Goal: Transaction & Acquisition: Register for event/course

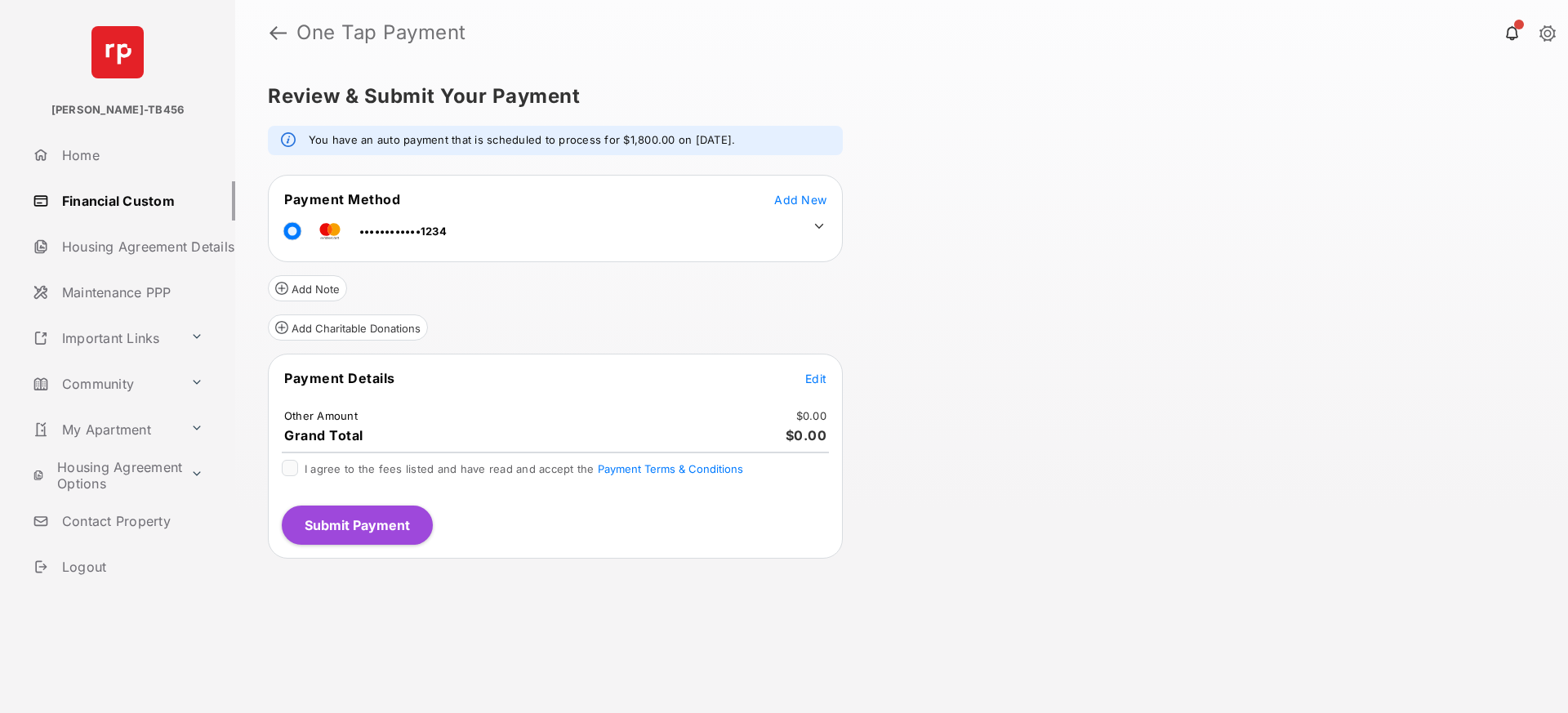
click at [816, 379] on span "Edit" at bounding box center [815, 378] width 21 height 13
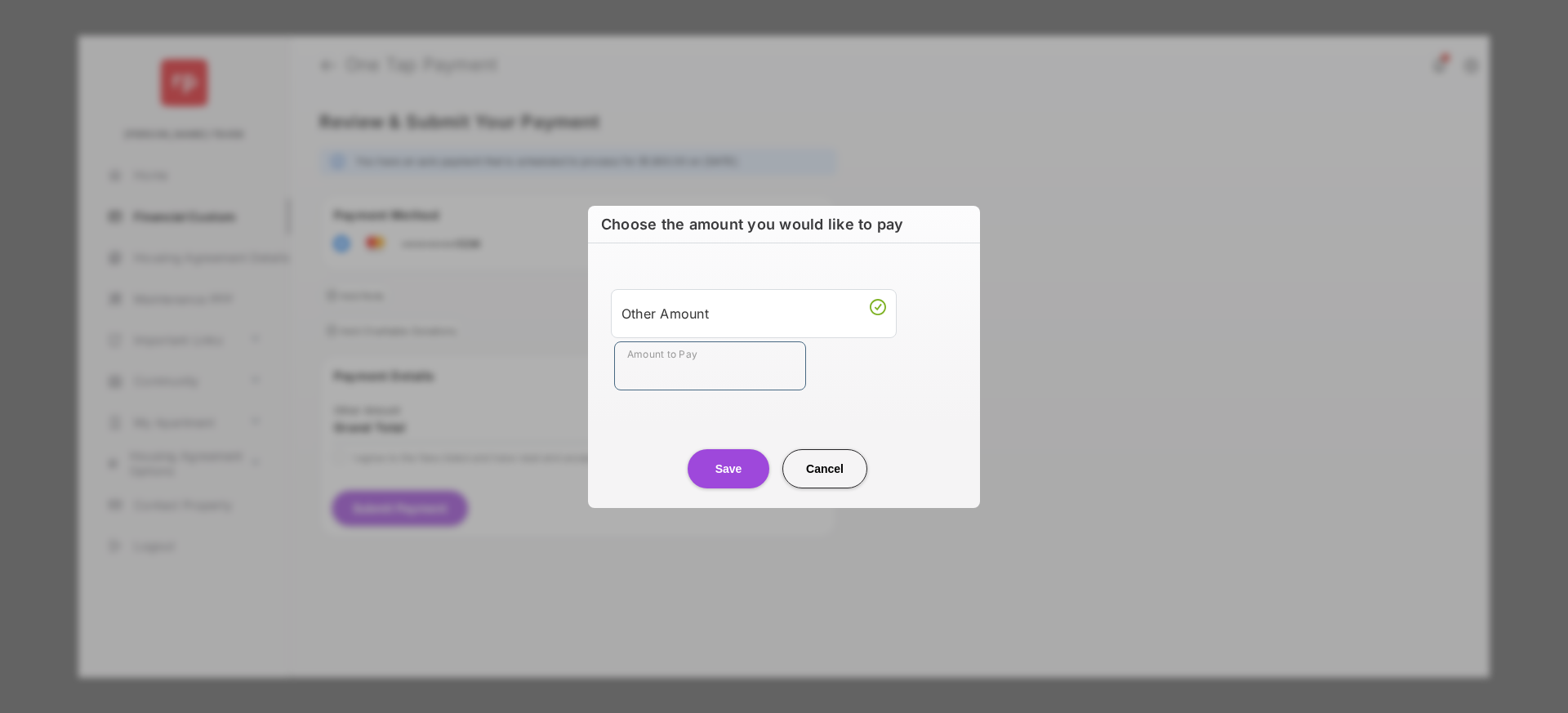
click at [714, 355] on input "Amount to Pay" at bounding box center [710, 366] width 192 height 49
type input "**"
click at [646, 438] on center "Save Cancel" at bounding box center [784, 463] width 353 height 52
click at [718, 466] on button "Save" at bounding box center [728, 468] width 82 height 39
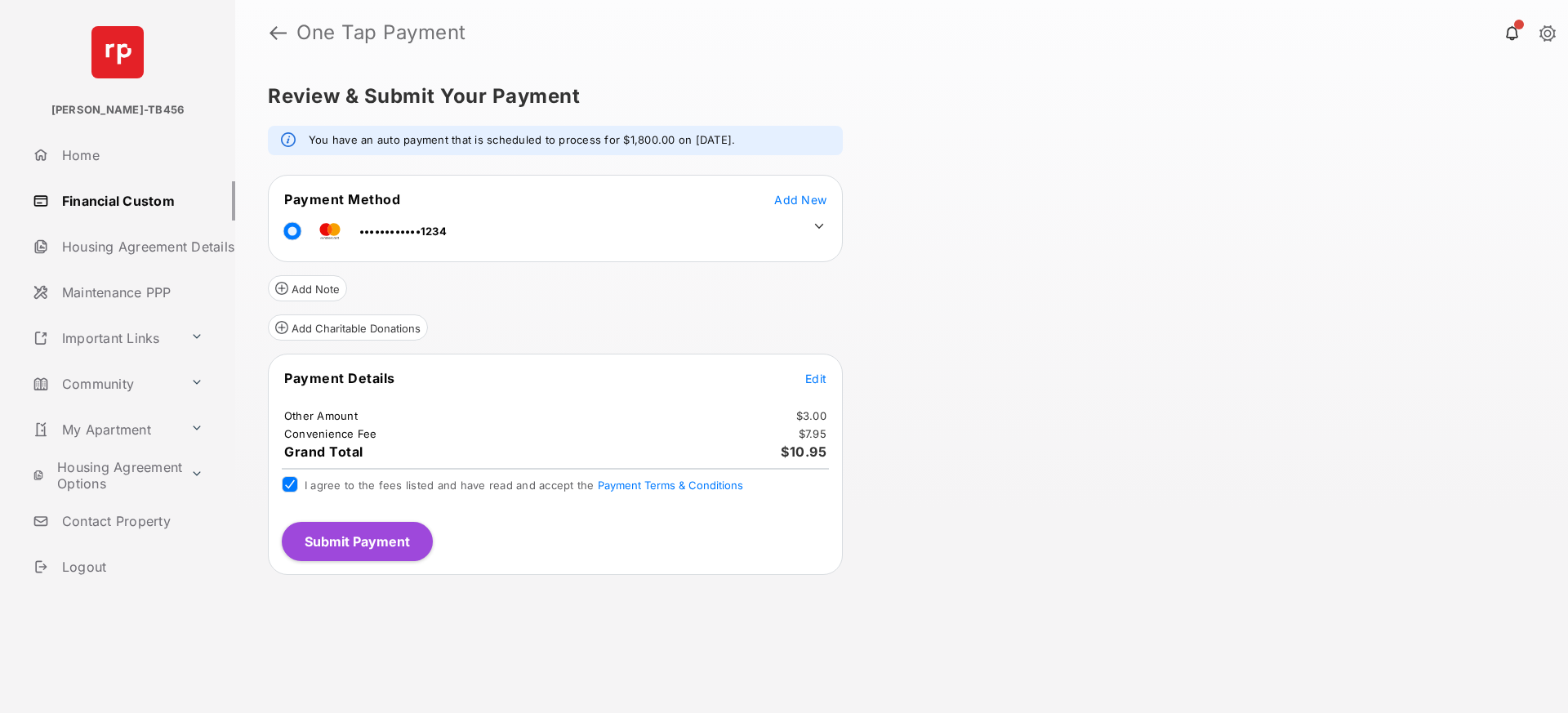
click at [349, 541] on button "Submit Payment" at bounding box center [358, 541] width 152 height 39
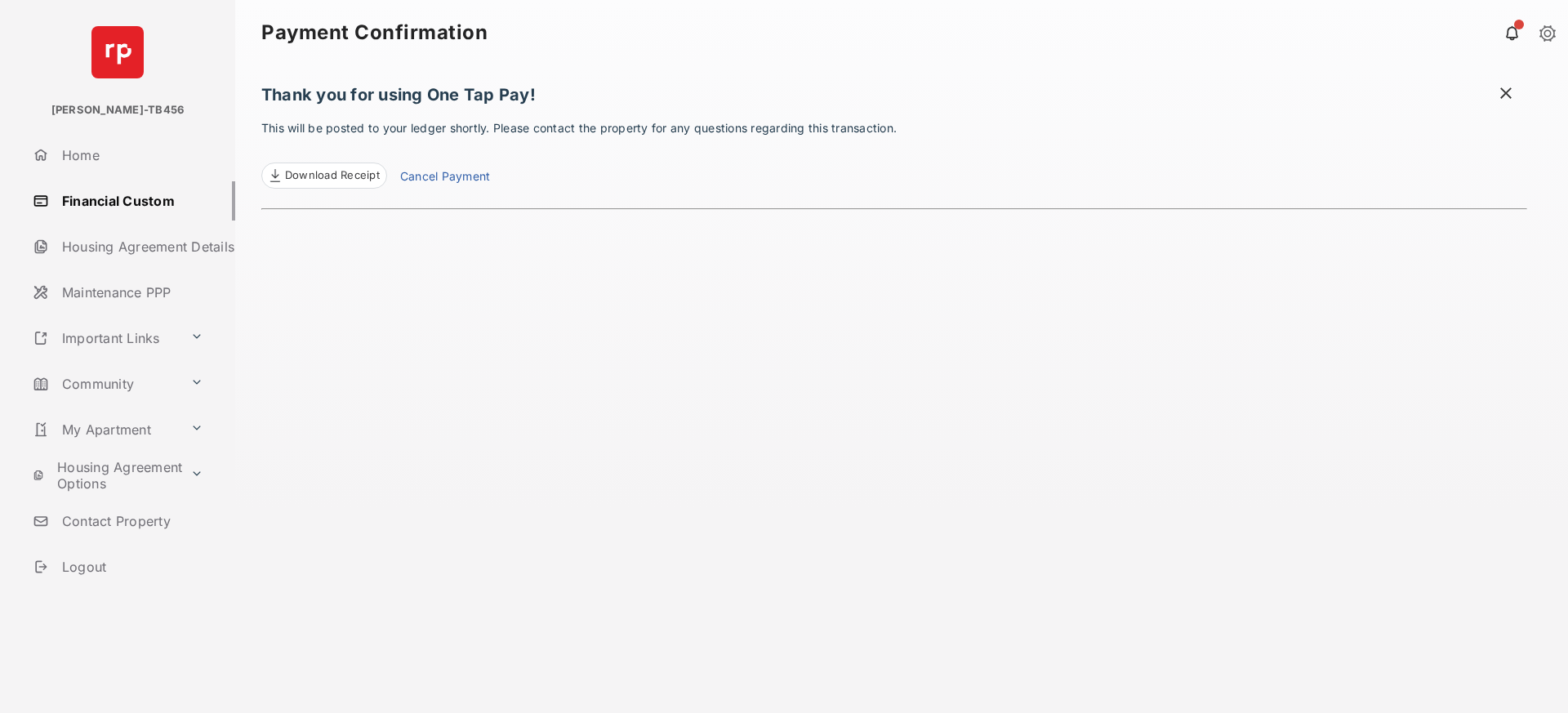
click at [346, 177] on span "Download Receipt" at bounding box center [332, 176] width 95 height 16
click at [199, 379] on button at bounding box center [197, 384] width 26 height 29
click at [107, 515] on link "Events" at bounding box center [133, 518] width 205 height 33
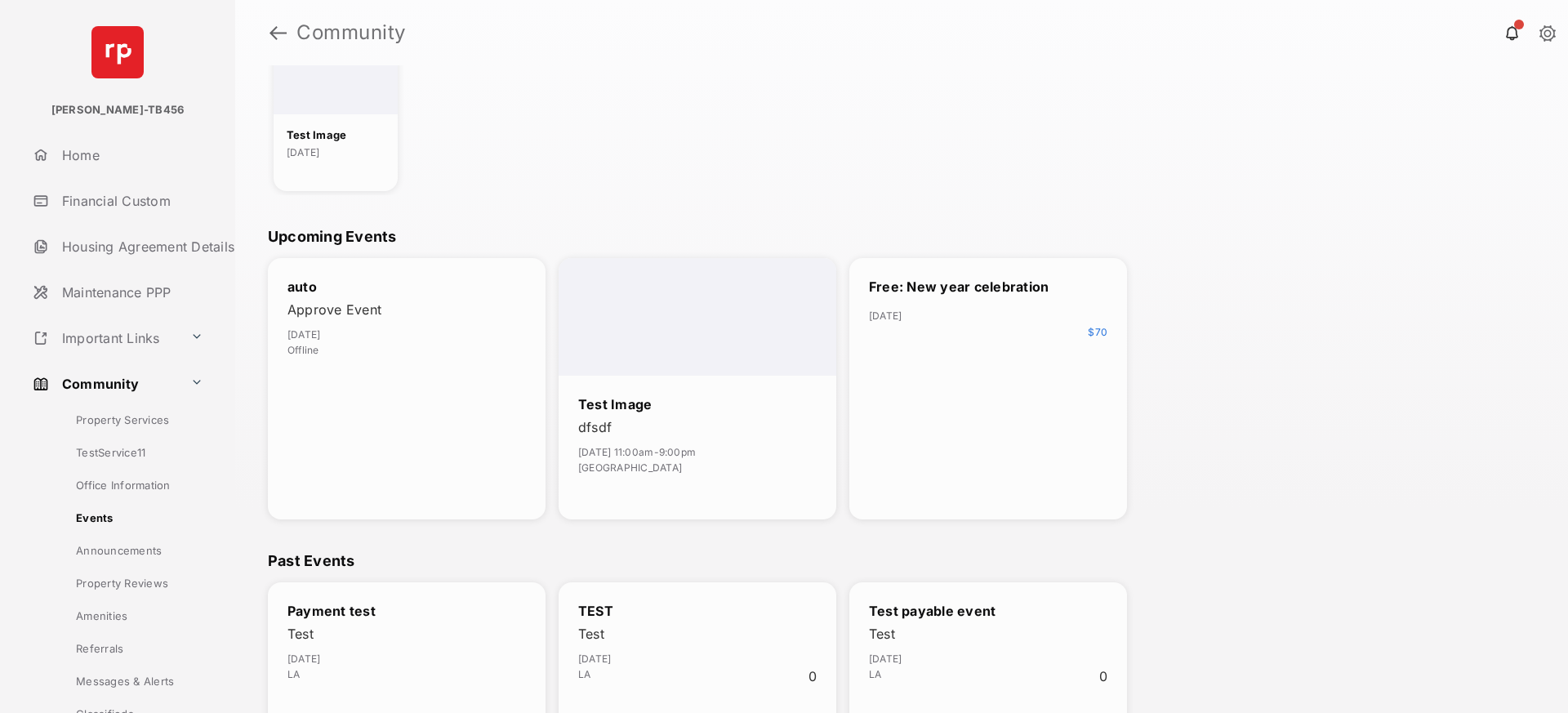
scroll to position [191, 0]
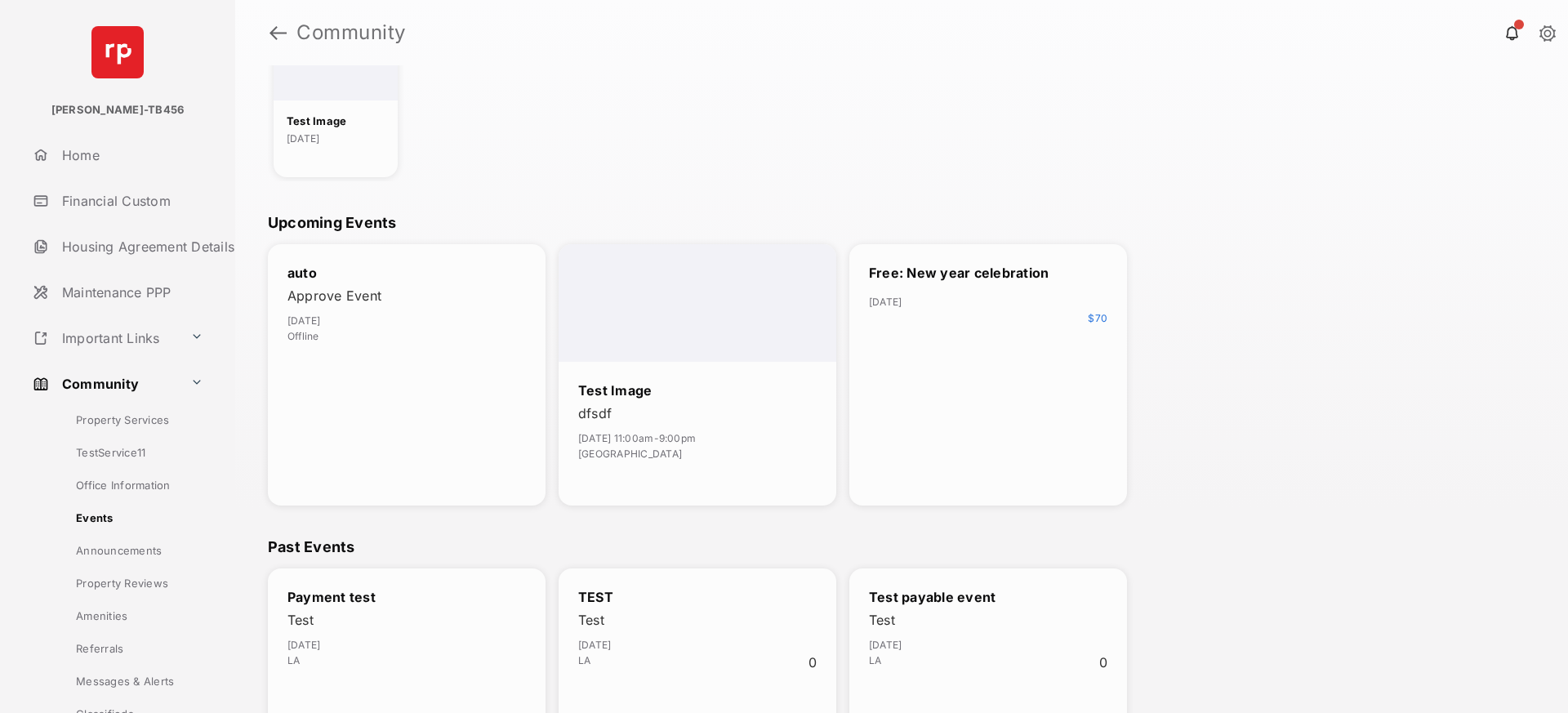
click at [1016, 389] on div "Free: New year celebration [DATE] $ 70" at bounding box center [987, 375] width 277 height 261
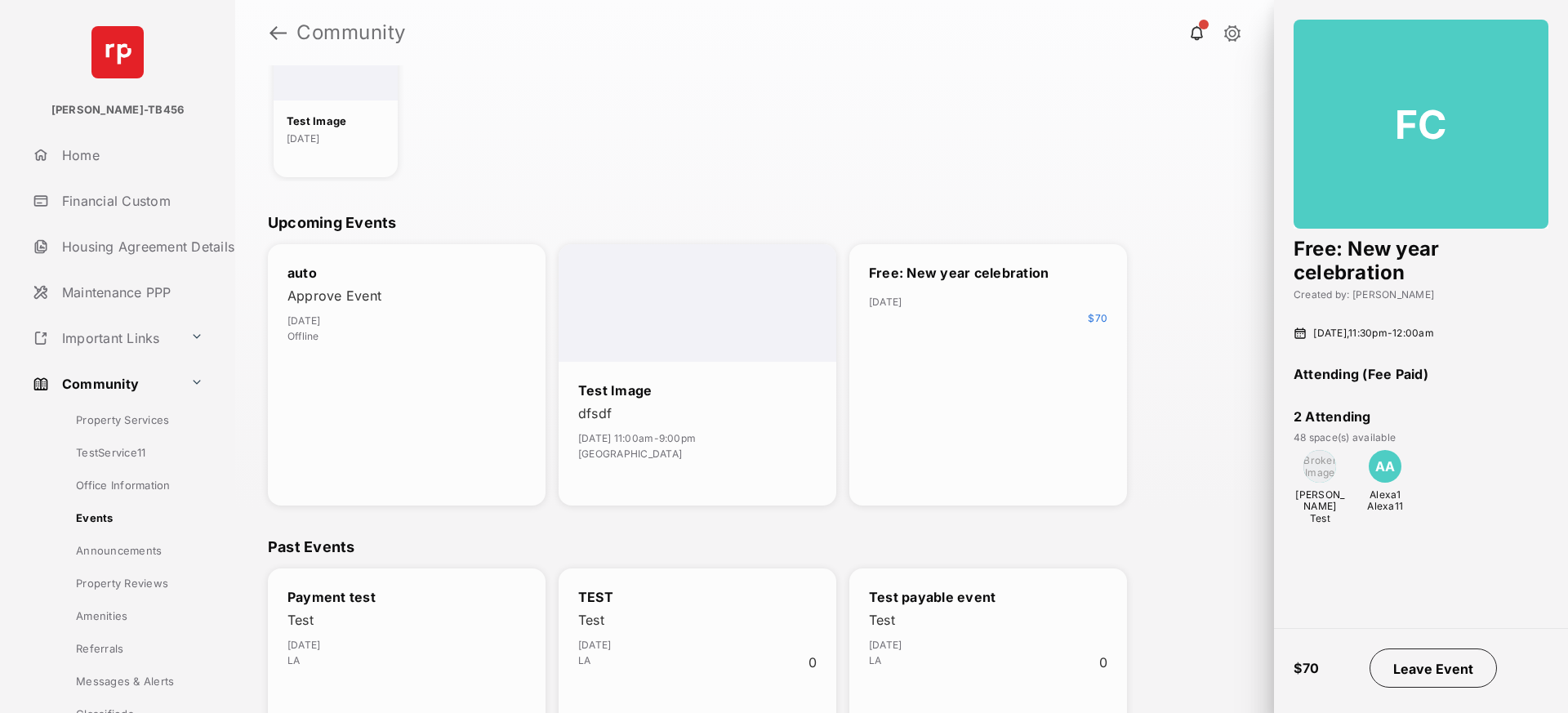
click at [1433, 665] on button "Leave Event" at bounding box center [1433, 668] width 128 height 39
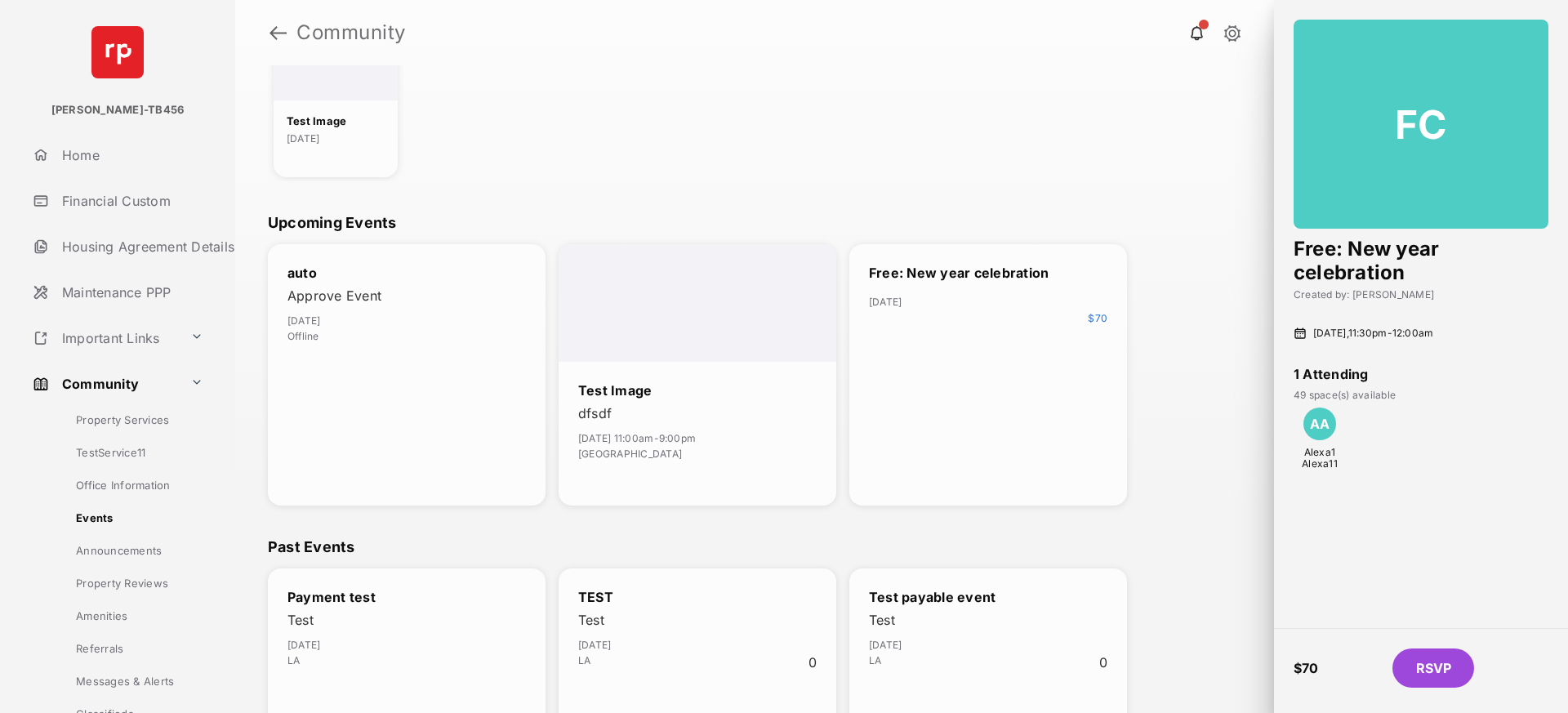
click at [1426, 669] on button "RSVP" at bounding box center [1433, 668] width 82 height 39
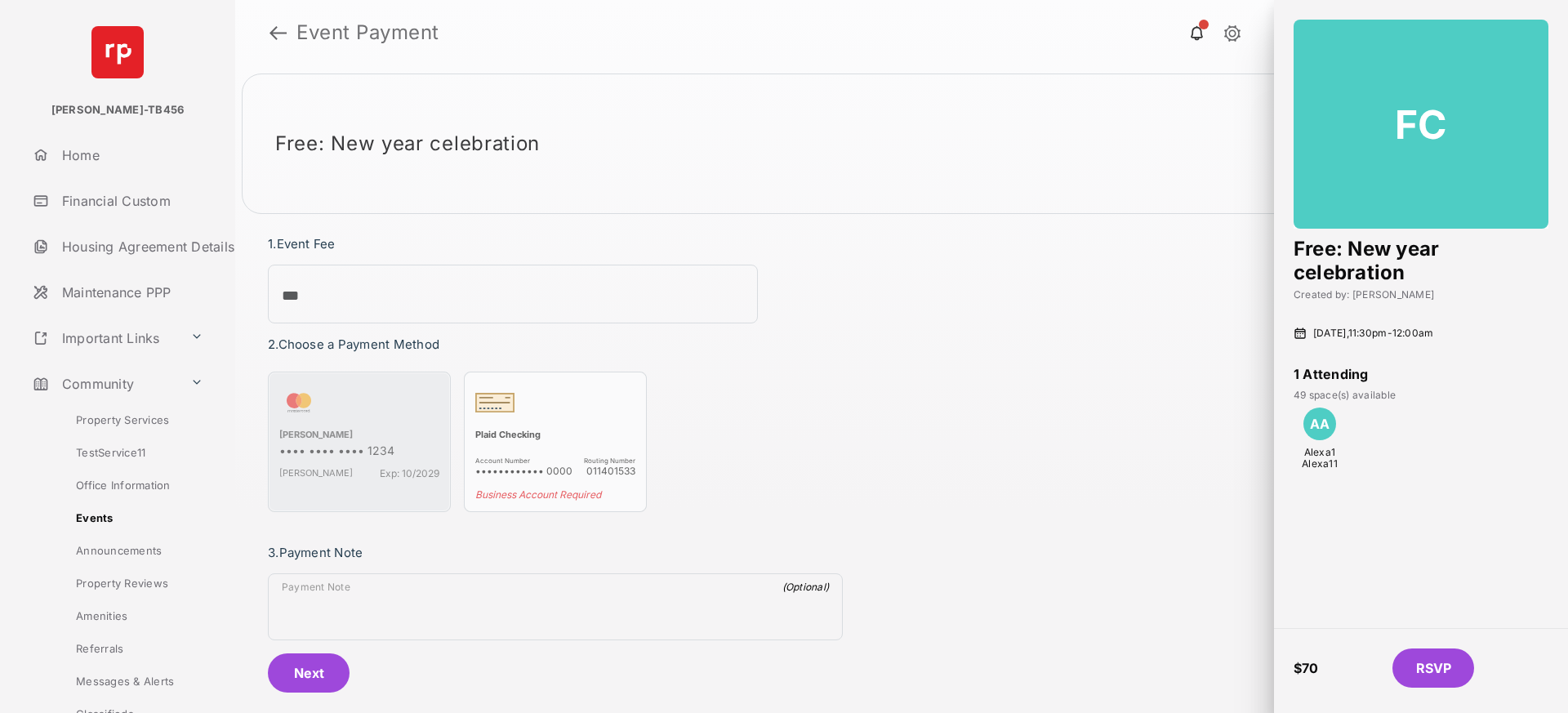
scroll to position [89, 0]
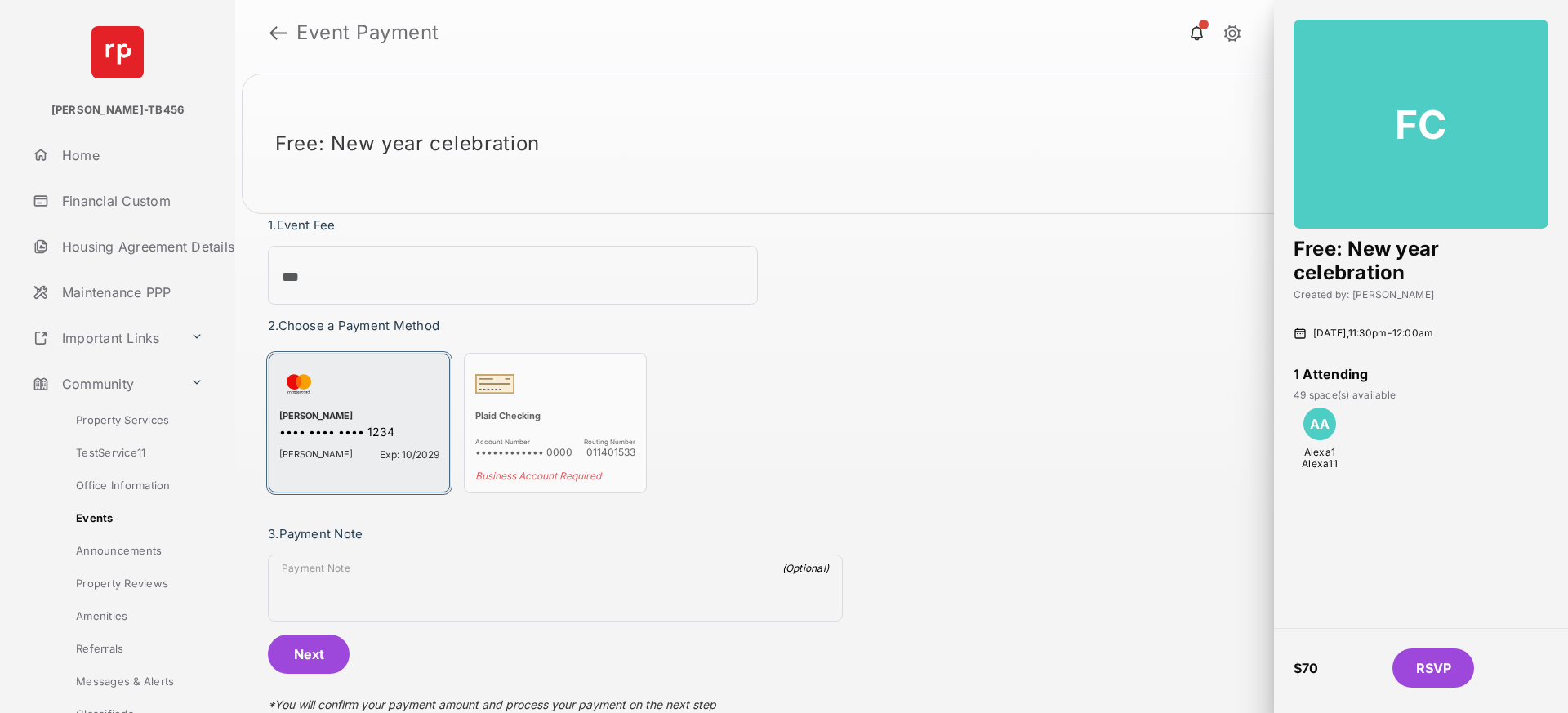
click at [348, 417] on div "[PERSON_NAME]" at bounding box center [359, 416] width 160 height 14
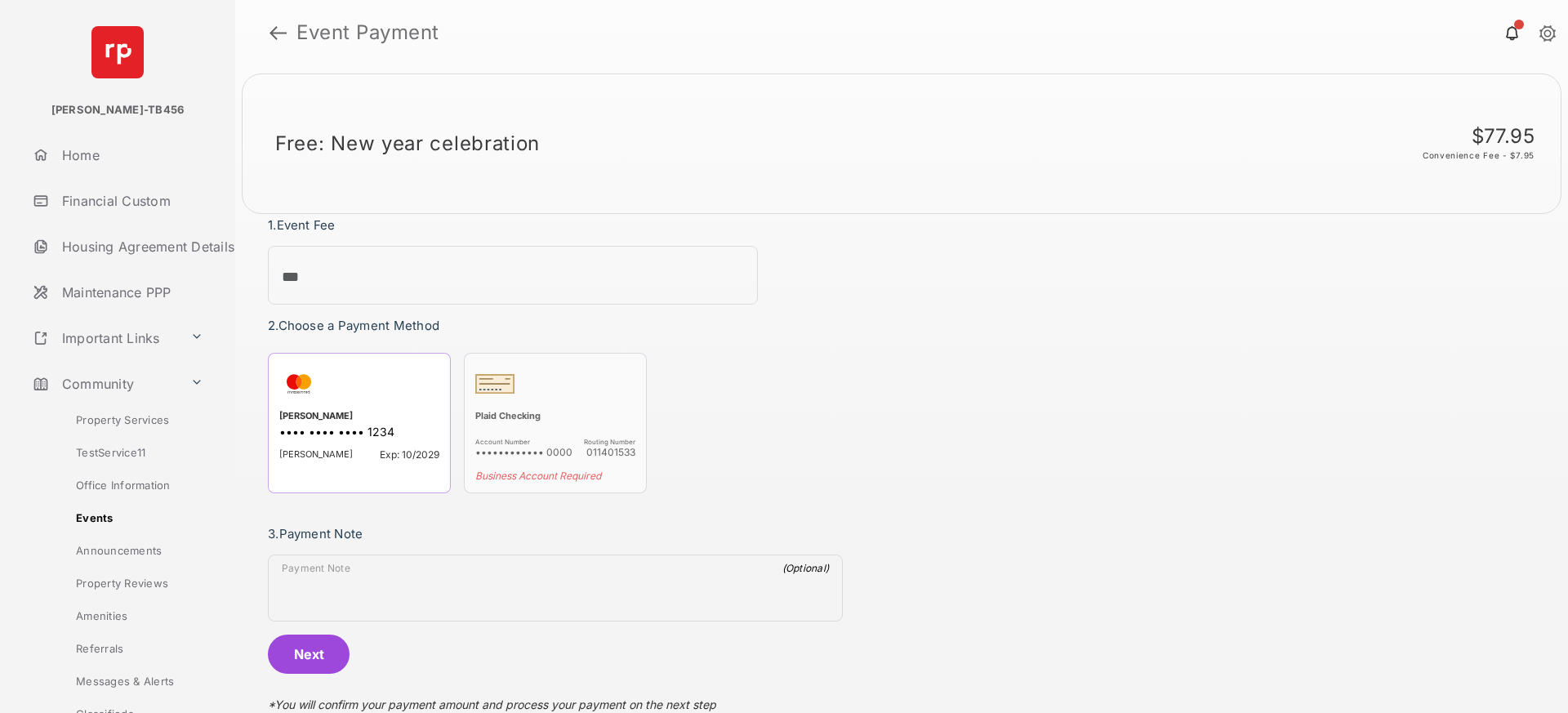
click at [330, 652] on button "Next" at bounding box center [308, 654] width 82 height 39
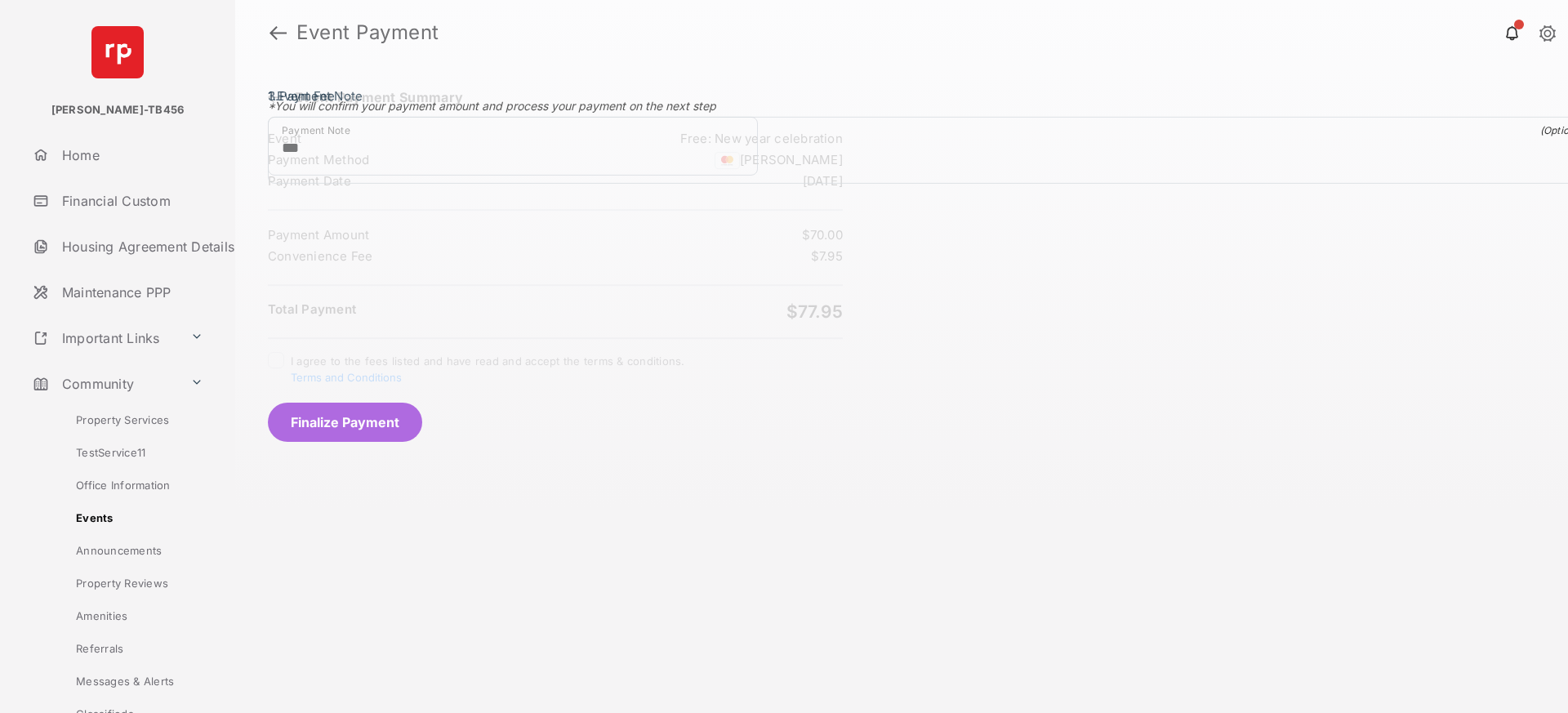
scroll to position [0, 0]
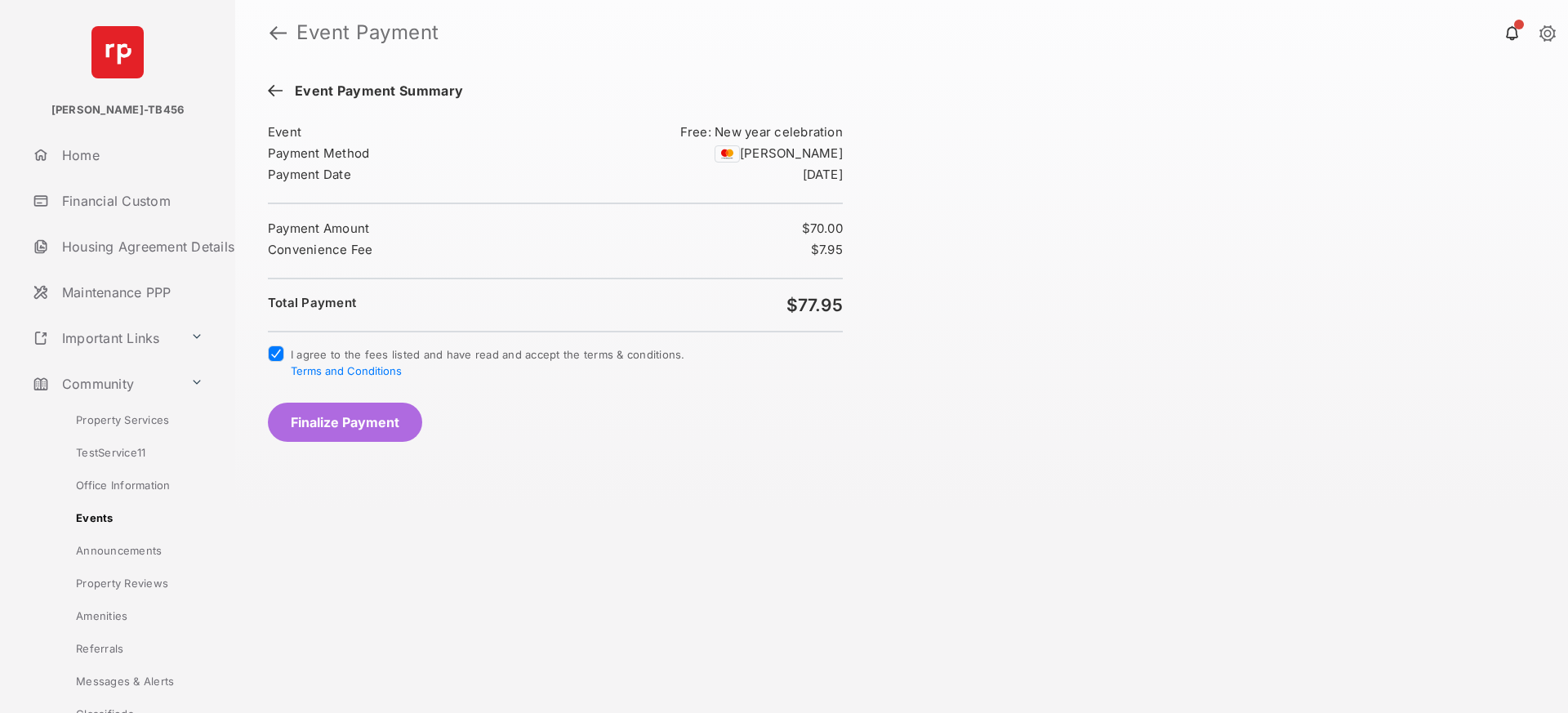
click at [363, 426] on button "Finalize Payment" at bounding box center [344, 422] width 154 height 39
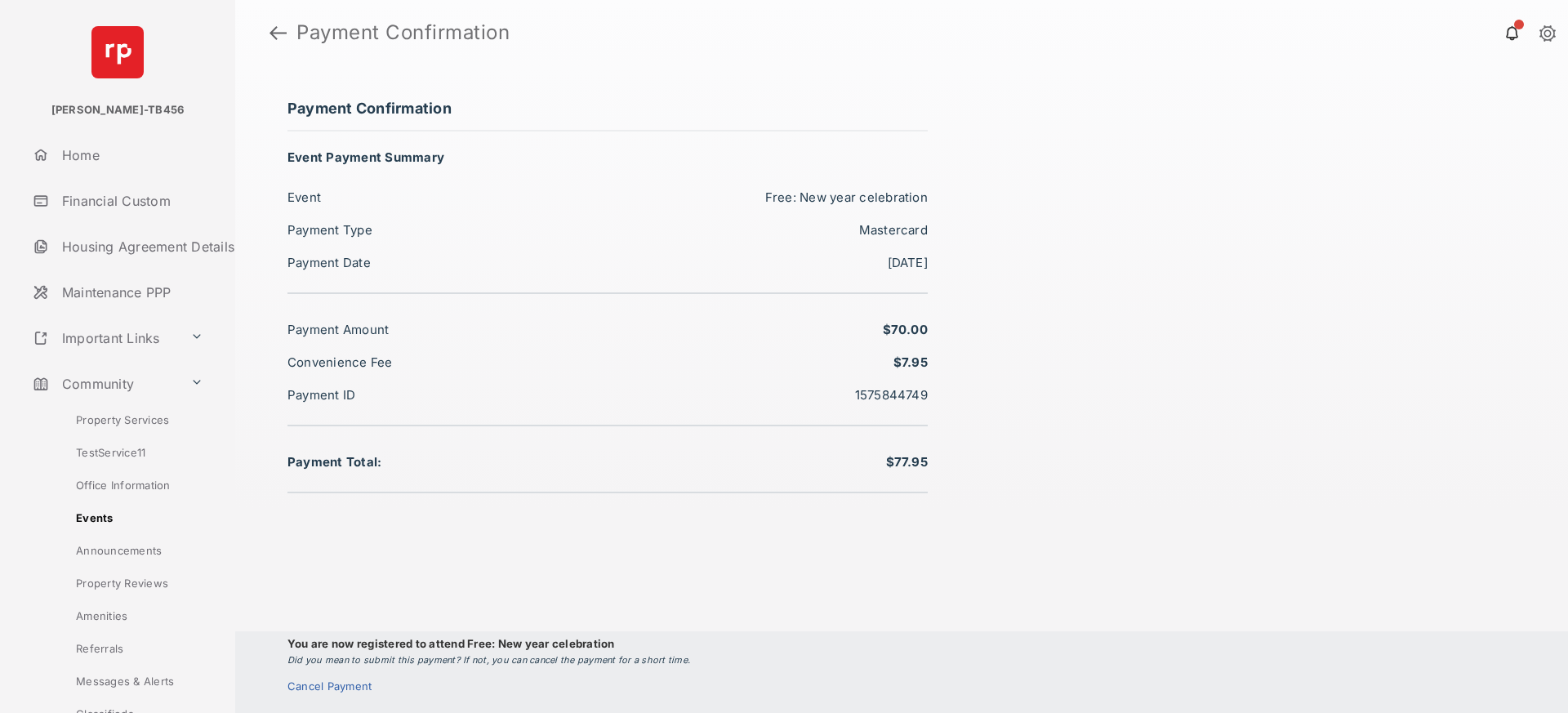
click at [104, 613] on link "Amenities" at bounding box center [133, 616] width 205 height 33
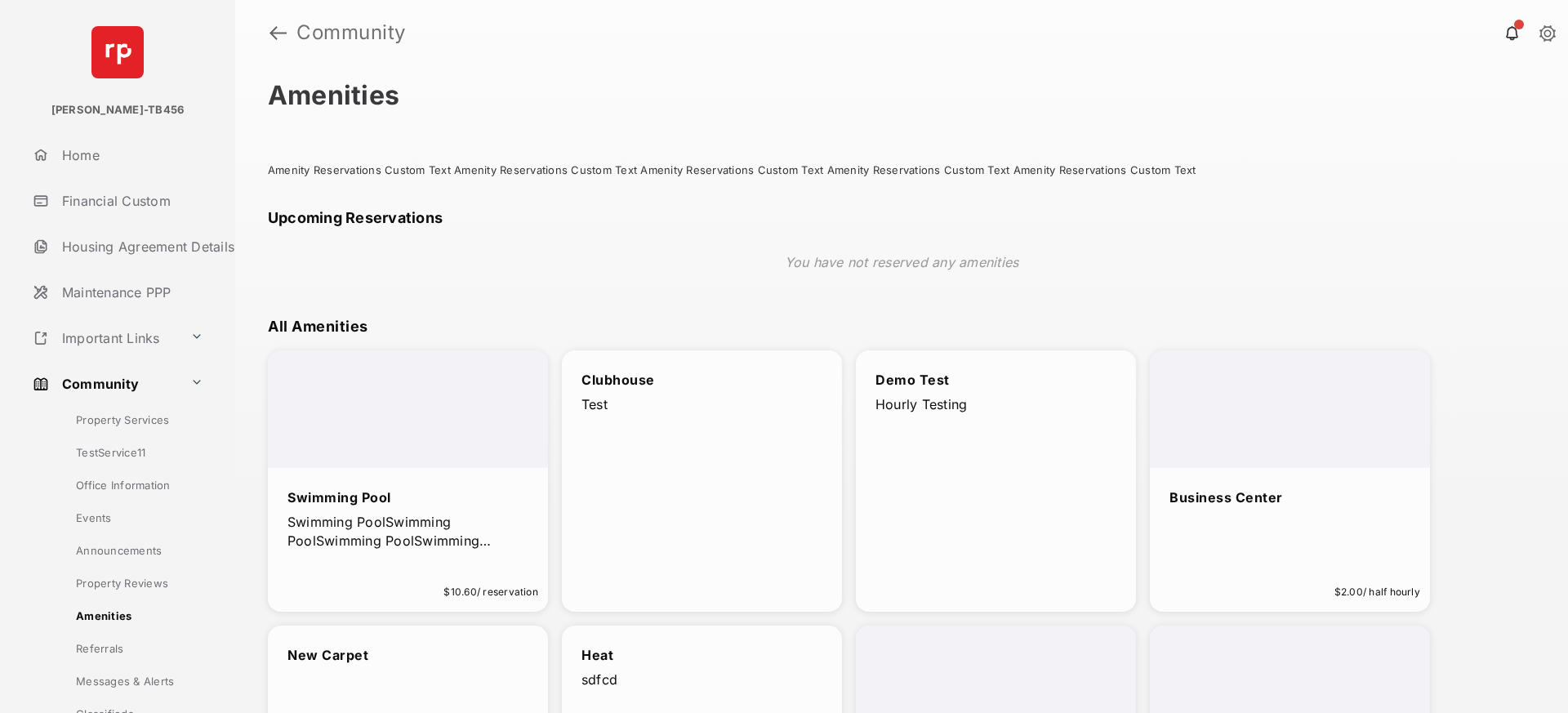
click at [479, 516] on p "Swimming PoolSwimming PoolSwimming PoolSwimming PoolSwimming PoolSwimming PoolS…" at bounding box center [408, 532] width 241 height 36
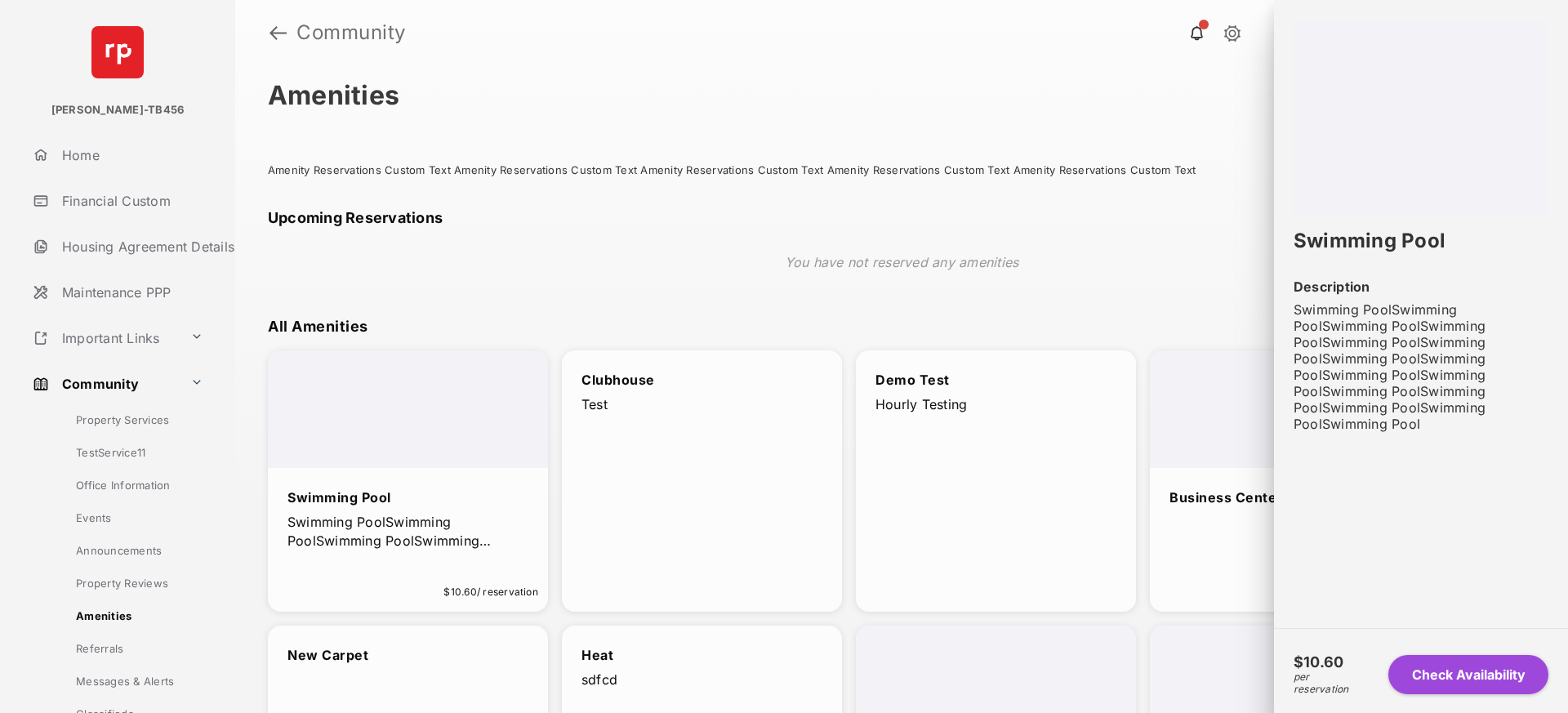
click at [1476, 669] on button "Check Availability" at bounding box center [1467, 675] width 160 height 39
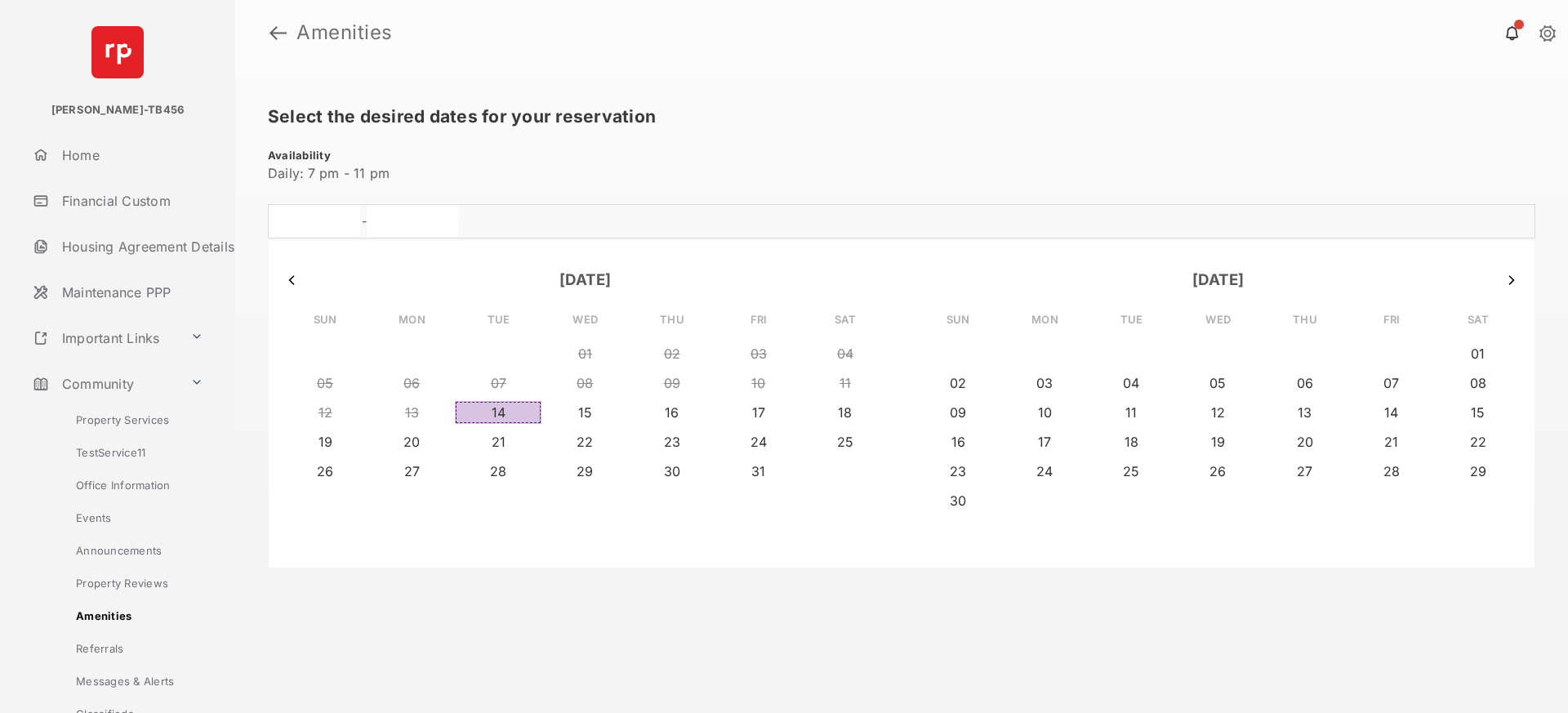
click at [522, 415] on button "14" at bounding box center [498, 413] width 86 height 23
type input "**********"
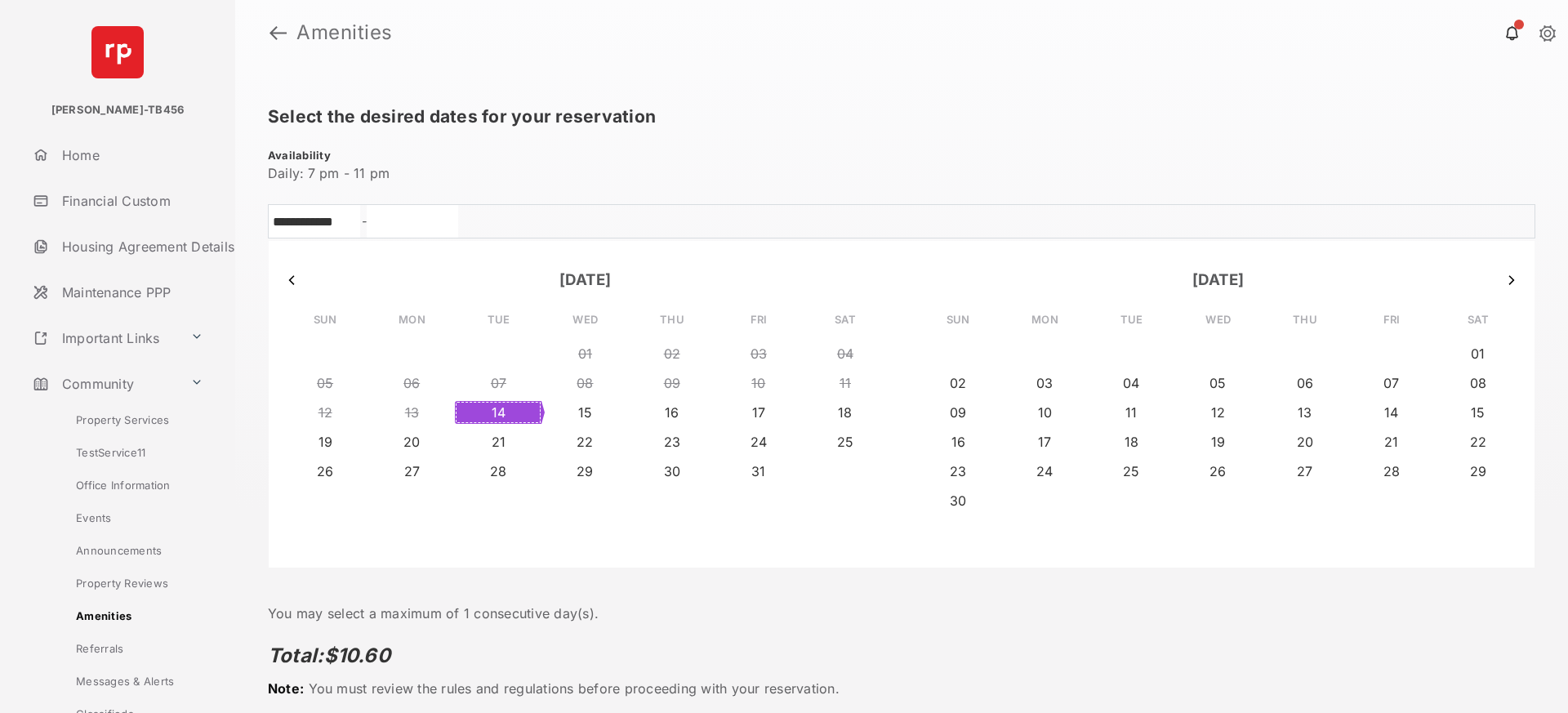
scroll to position [68, 0]
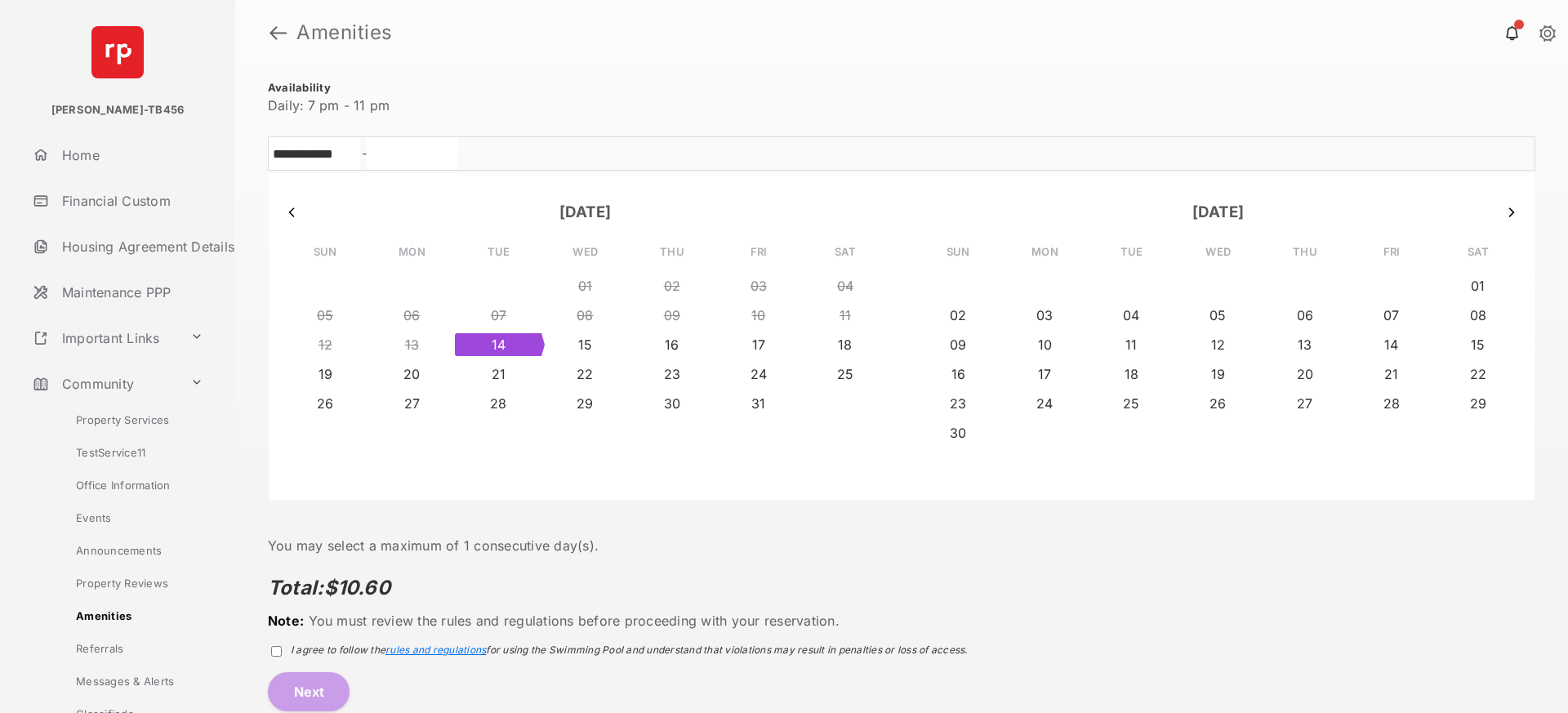
click at [435, 649] on span "rules and regulations" at bounding box center [435, 650] width 101 height 12
click at [311, 685] on button "Next" at bounding box center [308, 692] width 82 height 39
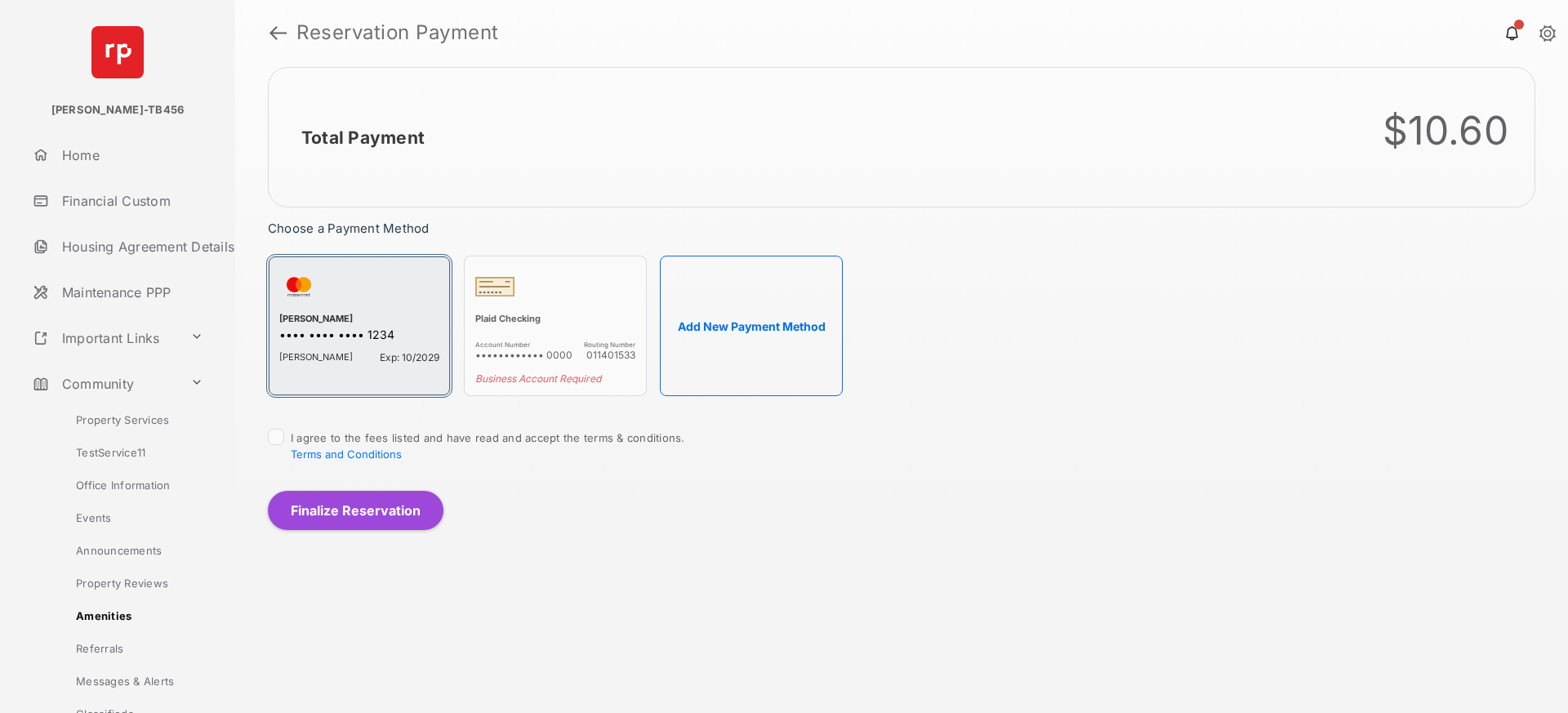
click at [361, 314] on div "[PERSON_NAME]" at bounding box center [359, 320] width 160 height 14
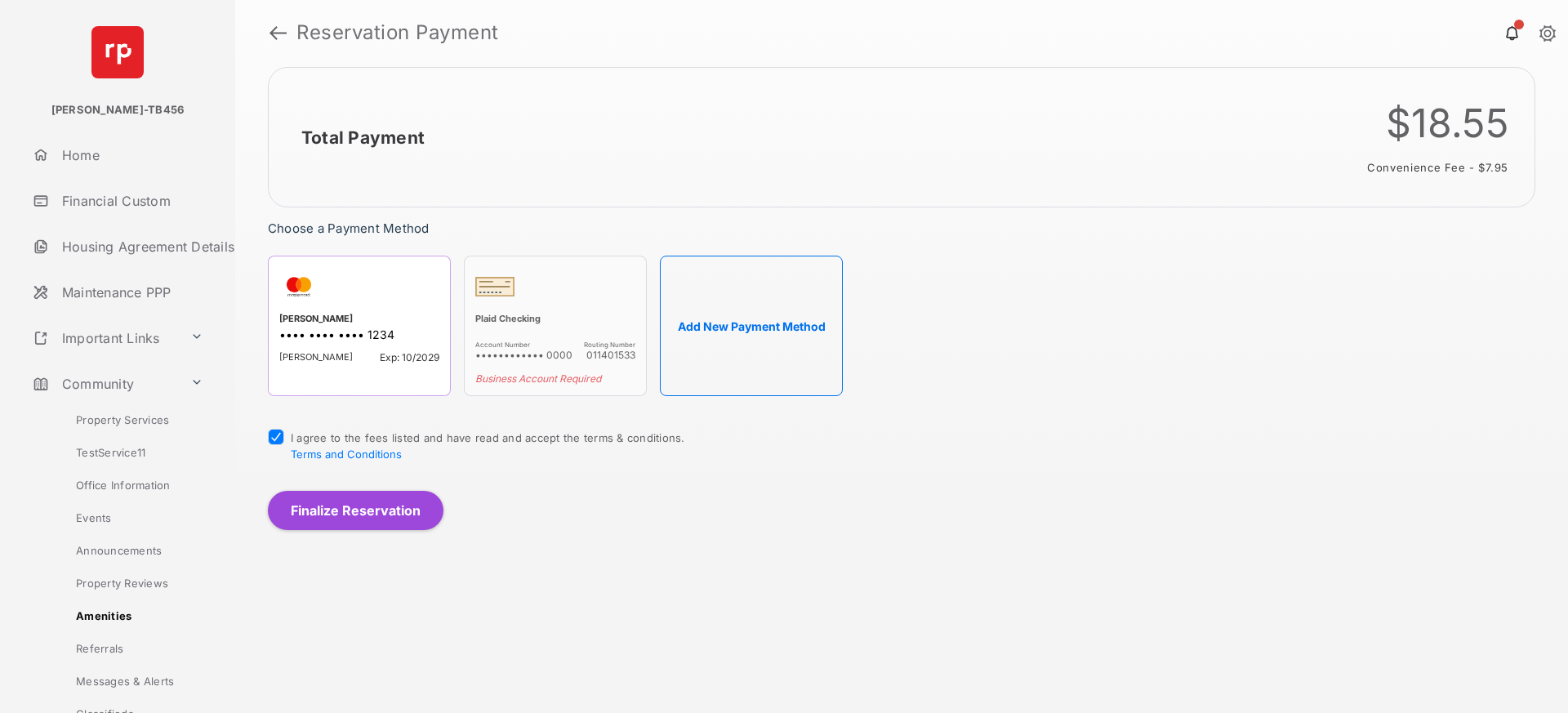
click at [385, 515] on button "Finalize Reservation" at bounding box center [355, 511] width 176 height 39
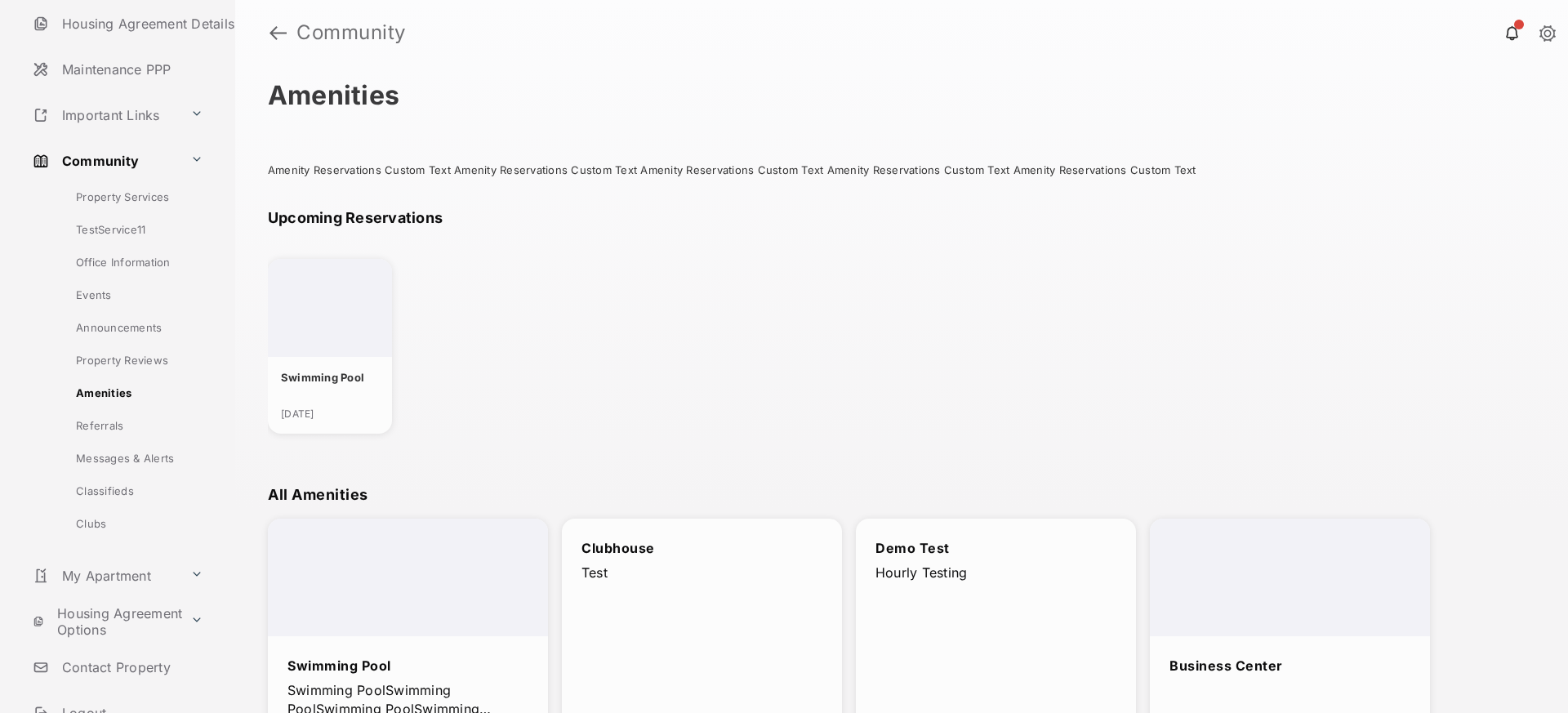
scroll to position [308, 0]
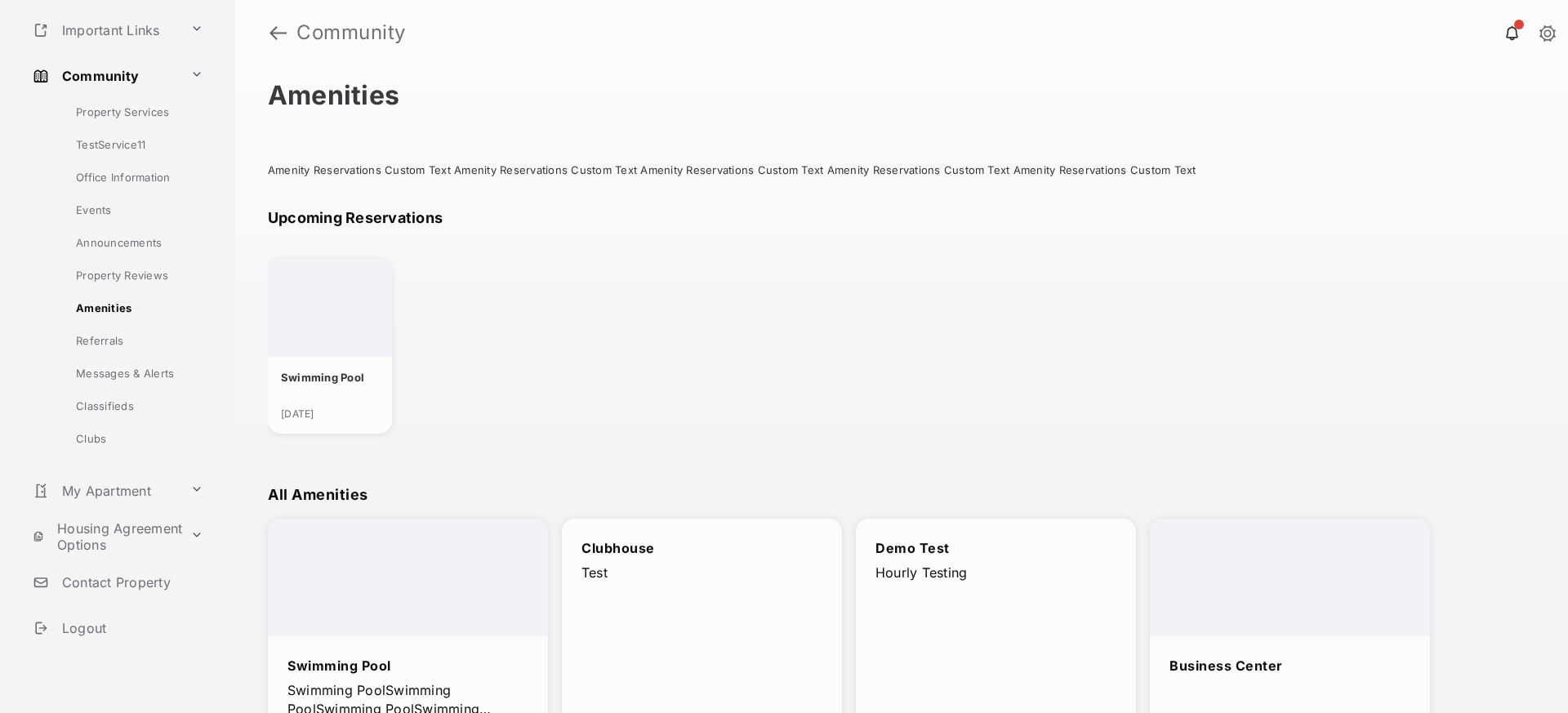
click at [90, 628] on link "Logout" at bounding box center [130, 628] width 209 height 39
